Goal: Information Seeking & Learning: Find specific fact

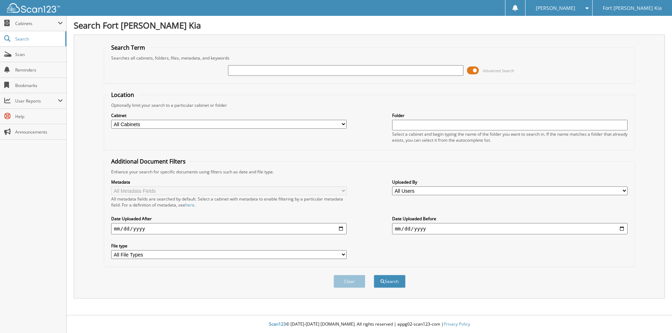
click at [437, 125] on input "text" at bounding box center [510, 125] width 236 height 11
type input "FOC"
click at [385, 283] on button "Search" at bounding box center [390, 281] width 32 height 13
click at [293, 71] on input "text" at bounding box center [346, 70] width 236 height 11
click at [377, 97] on fieldset "Location Optionally limit your search to a particular cabinet or folder Cabinet…" at bounding box center [369, 121] width 531 height 60
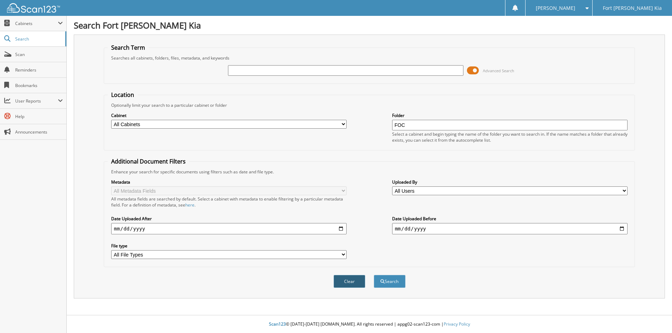
click at [352, 283] on button "Clear" at bounding box center [349, 281] width 32 height 13
click at [29, 38] on span "Search" at bounding box center [38, 39] width 47 height 6
type input "6738249"
click at [374, 275] on button "Search" at bounding box center [390, 281] width 32 height 13
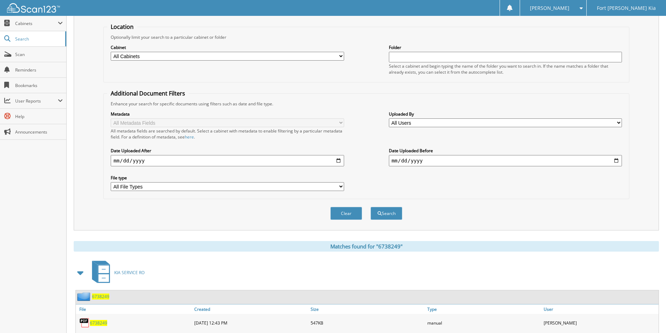
scroll to position [155, 0]
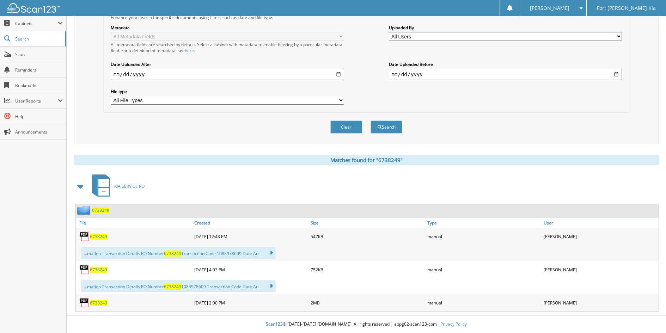
click at [99, 236] on span "6738249" at bounding box center [98, 237] width 17 height 6
click at [101, 269] on span "6738249" at bounding box center [98, 270] width 17 height 6
